Goal: Information Seeking & Learning: Learn about a topic

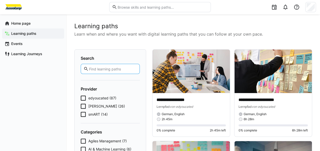
click at [110, 69] on input "text" at bounding box center [113, 69] width 48 height 5
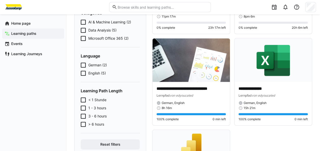
scroll to position [105, 0]
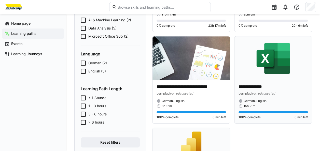
type input "excel"
click at [274, 63] on img at bounding box center [273, 58] width 77 height 44
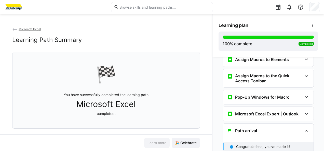
scroll to position [1664, 0]
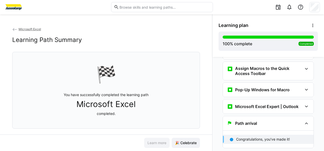
drag, startPoint x: 206, startPoint y: 95, endPoint x: 209, endPoint y: 103, distance: 8.7
click at [209, 103] on div "Microsoft Excel Learning Path Summary 🏁 You have successfully completed the lea…" at bounding box center [106, 81] width 212 height 108
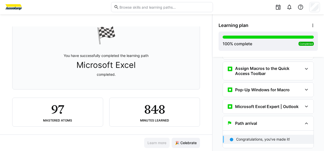
scroll to position [45, 0]
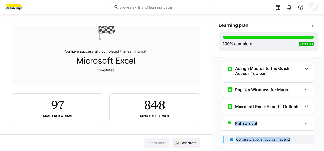
drag, startPoint x: 321, startPoint y: 151, endPoint x: 322, endPoint y: 86, distance: 65.0
click at [320, 86] on div "Microsoft Excel Expert | Learning Path Guide Excel Expert - Learning Path Guide…" at bounding box center [269, 104] width 112 height 94
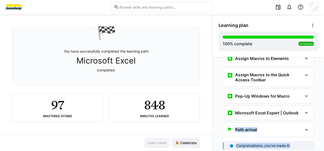
scroll to position [1664, 0]
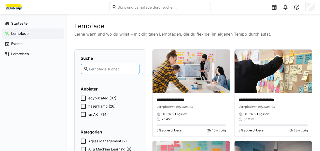
click at [98, 68] on input "text" at bounding box center [113, 69] width 48 height 5
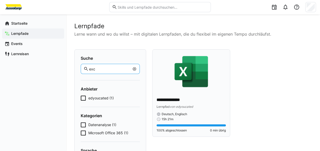
type input "exc"
click at [193, 72] on img at bounding box center [191, 72] width 77 height 44
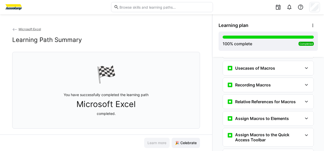
scroll to position [1594, 0]
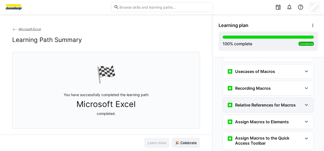
click at [304, 102] on eds-icon at bounding box center [307, 105] width 6 height 6
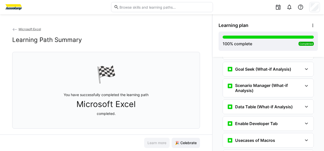
scroll to position [1515, 0]
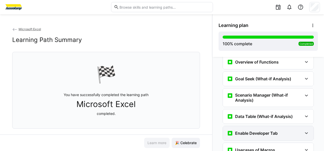
click at [304, 130] on eds-icon at bounding box center [307, 133] width 6 height 6
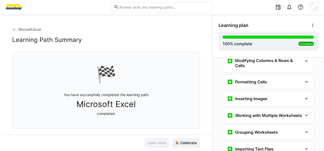
scroll to position [194, 0]
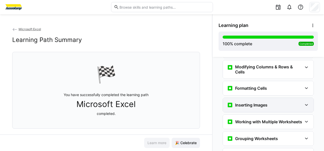
click at [304, 103] on eds-icon at bounding box center [307, 105] width 6 height 6
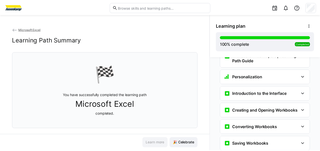
scroll to position [0, 0]
